Goal: Task Accomplishment & Management: Use online tool/utility

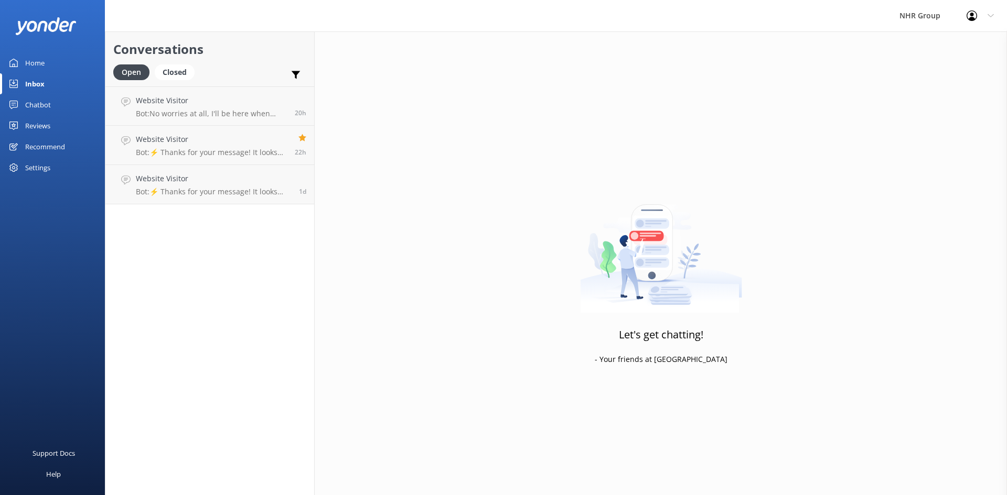
click at [39, 125] on div "Reviews" at bounding box center [37, 125] width 25 height 21
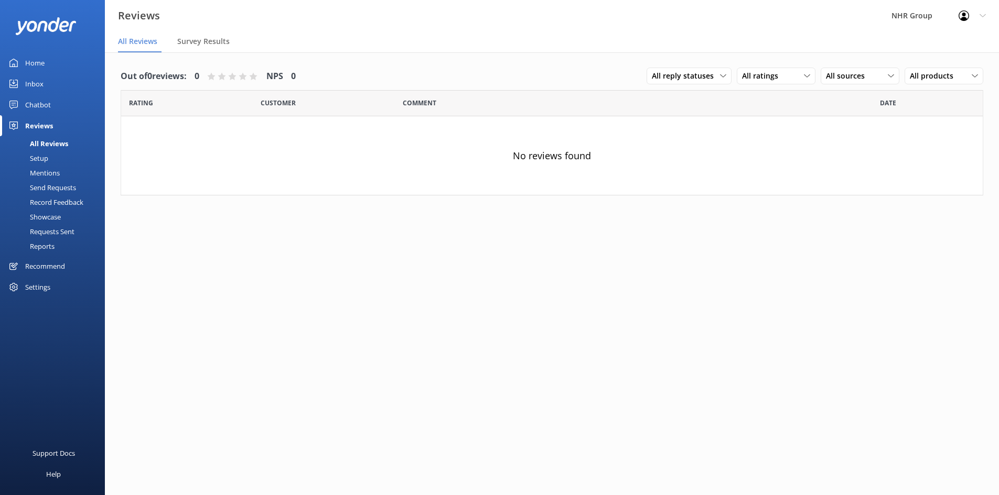
click at [42, 105] on div "Chatbot" at bounding box center [38, 104] width 26 height 21
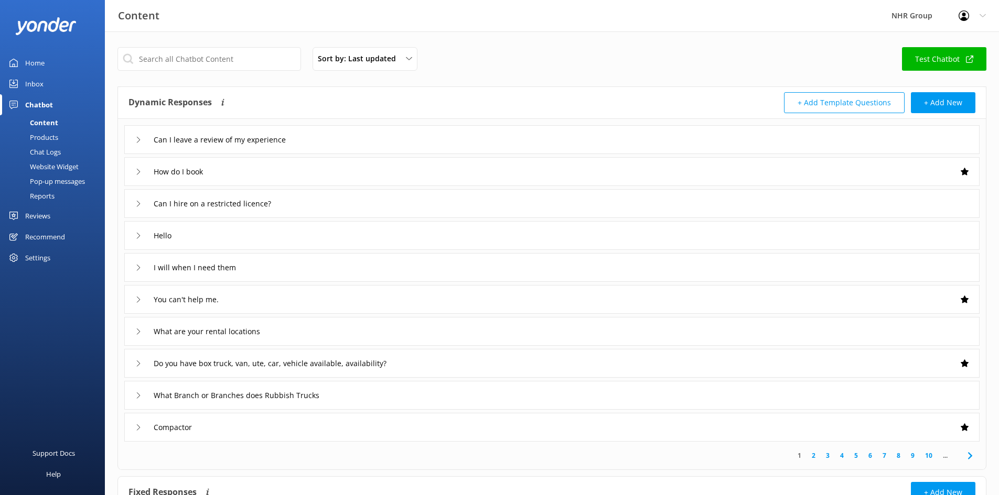
click at [31, 193] on div "Reports" at bounding box center [30, 196] width 48 height 15
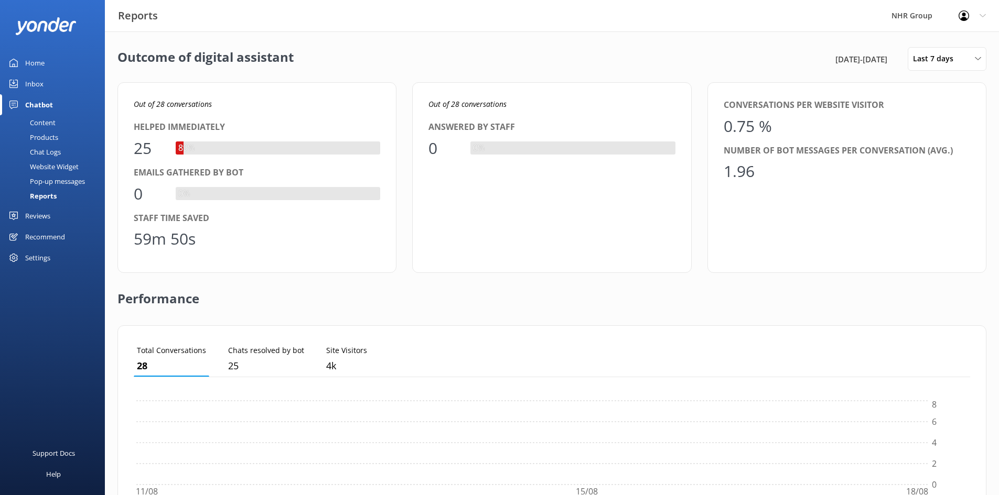
scroll to position [98, 828]
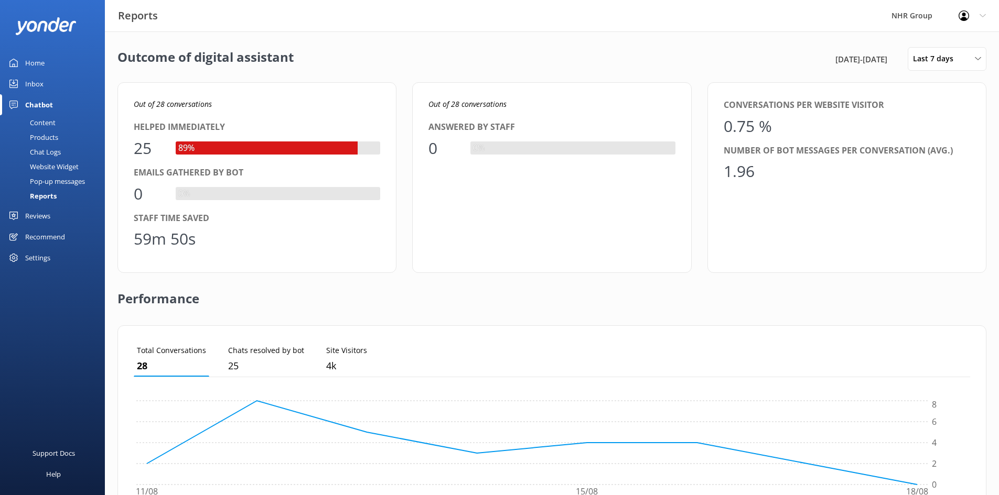
click at [41, 88] on div "Inbox" at bounding box center [34, 83] width 18 height 21
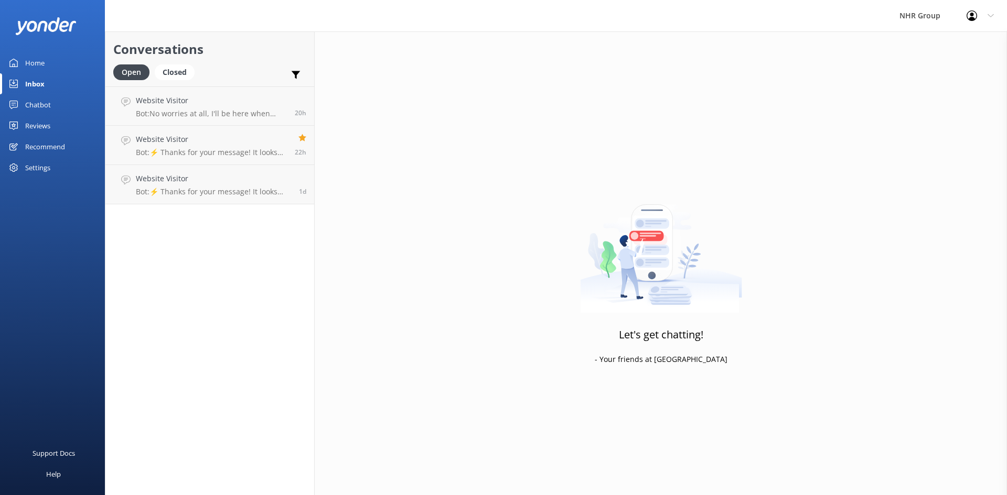
click at [35, 106] on div "Chatbot" at bounding box center [38, 104] width 26 height 21
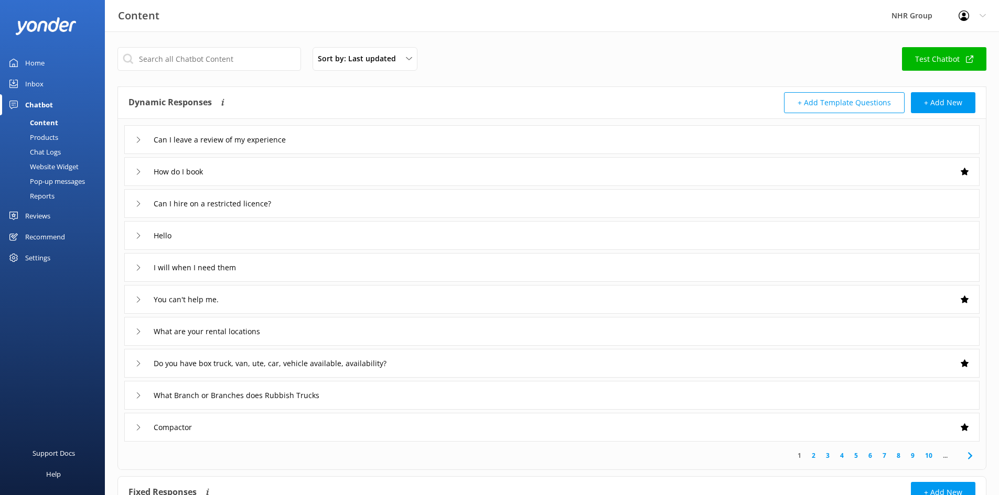
click at [40, 195] on div "Reports" at bounding box center [30, 196] width 48 height 15
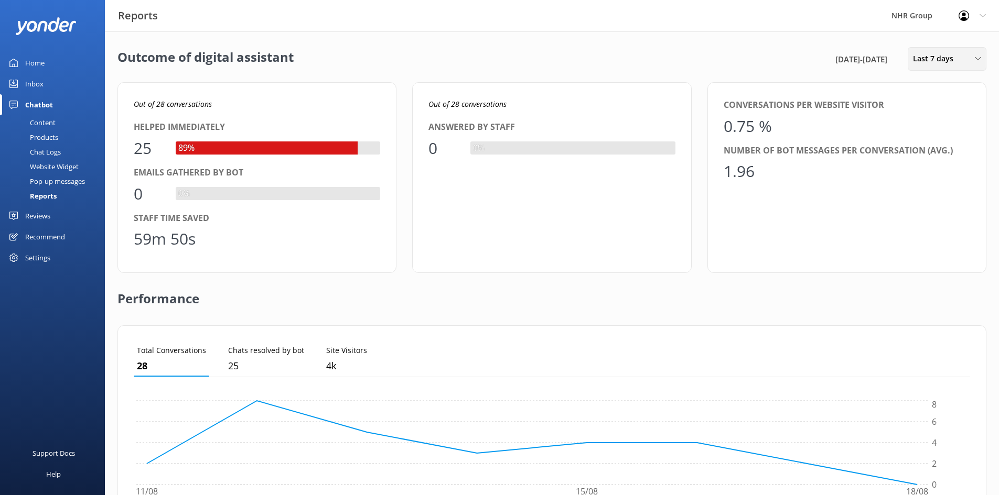
click at [935, 58] on span "Last 7 days" at bounding box center [936, 59] width 47 height 12
click at [924, 188] on div "Custom" at bounding box center [925, 190] width 24 height 10
click at [949, 131] on div "1" at bounding box center [949, 134] width 18 height 22
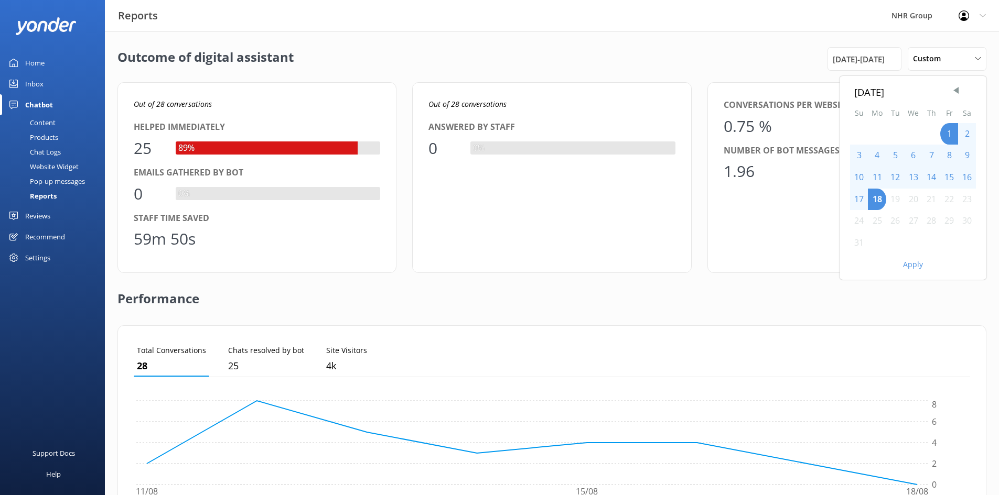
click at [909, 263] on button "Apply" at bounding box center [913, 264] width 20 height 7
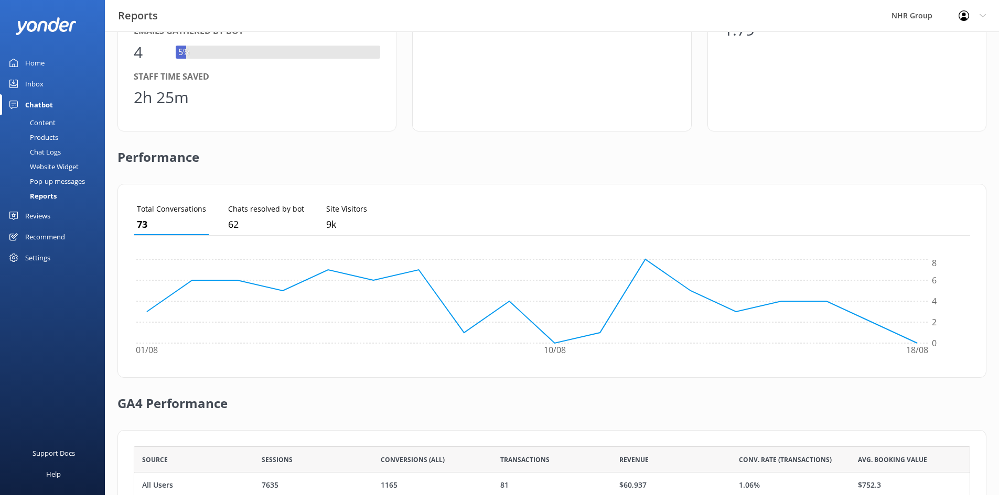
scroll to position [157, 0]
